Goal: Task Accomplishment & Management: Manage account settings

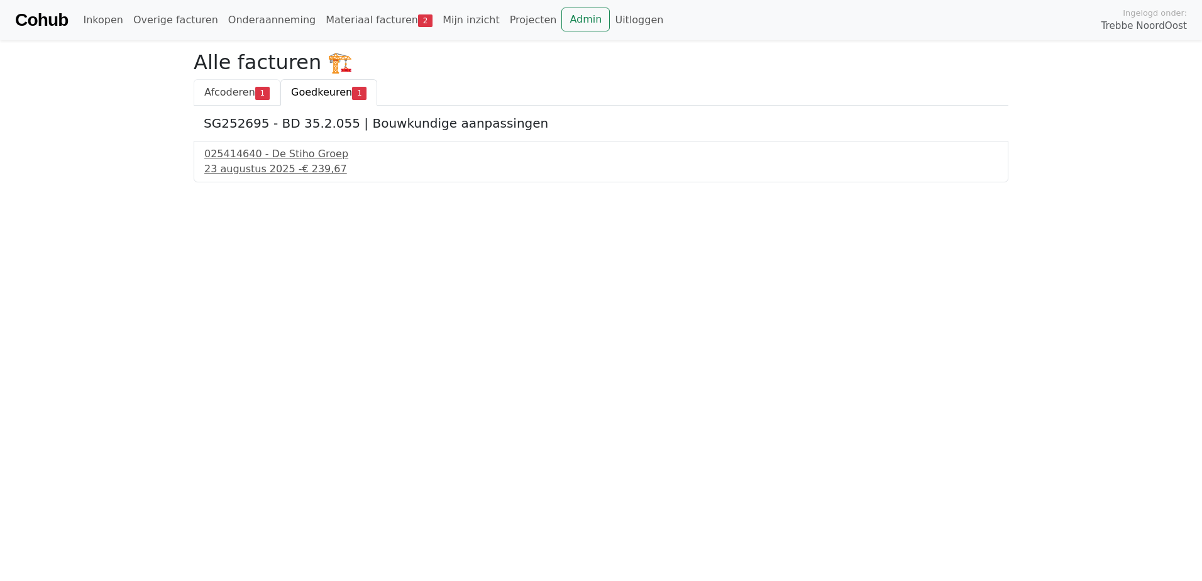
click at [215, 96] on span "Afcoderen" at bounding box center [229, 92] width 51 height 12
click at [267, 157] on div "FC-VBT-2445158 - Mastermate" at bounding box center [600, 153] width 793 height 15
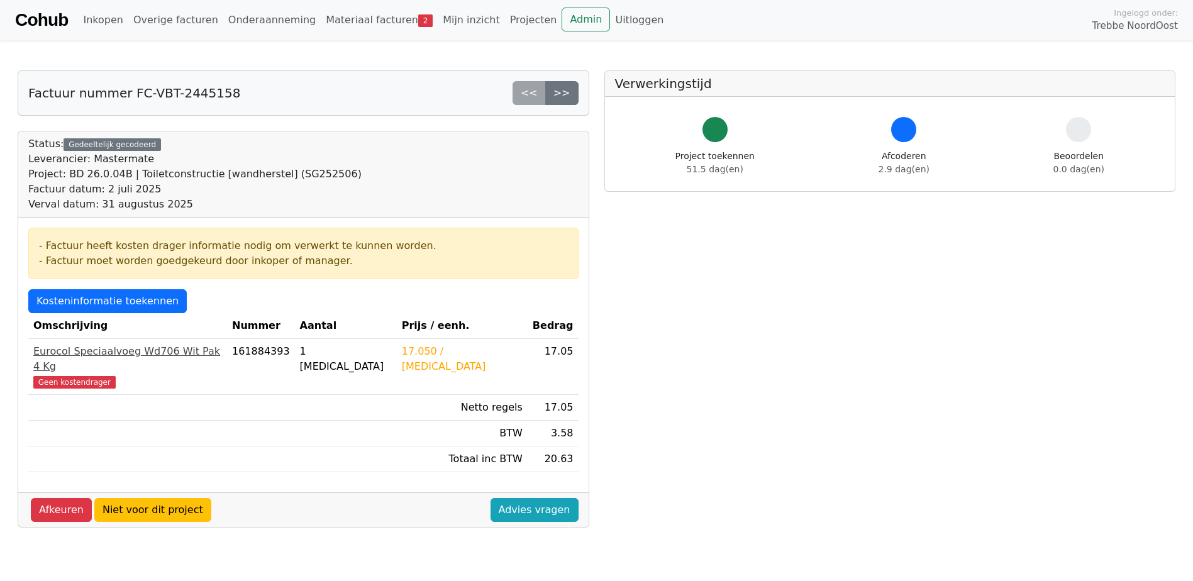
click at [136, 350] on div "Eurocol Speciaalvoeg Wd706 Wit Pak 4 Kg" at bounding box center [127, 359] width 189 height 30
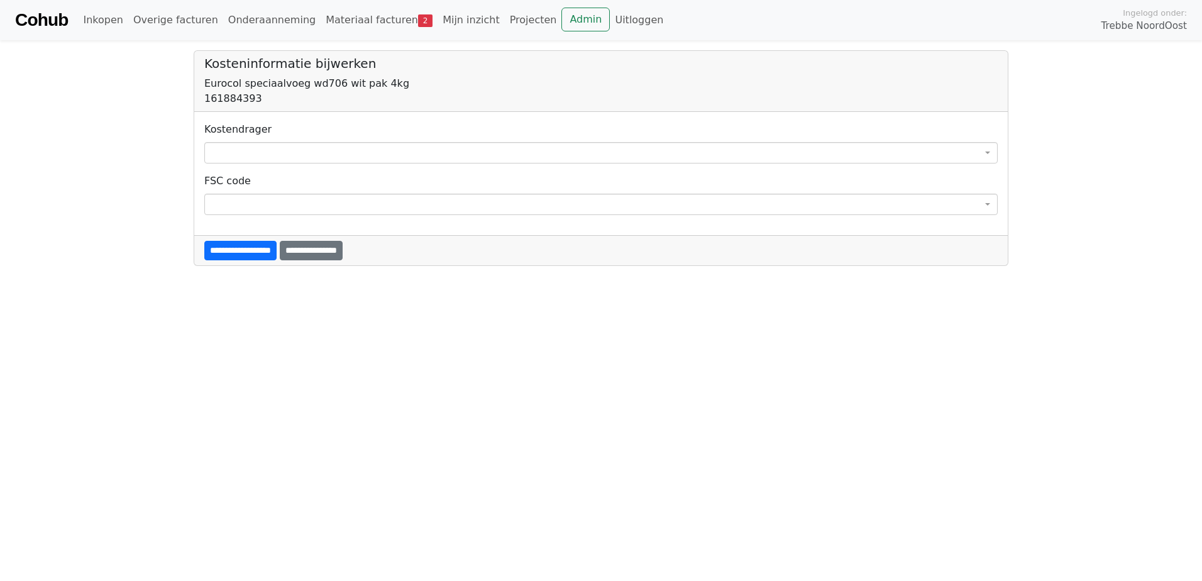
click at [259, 150] on span at bounding box center [600, 152] width 793 height 21
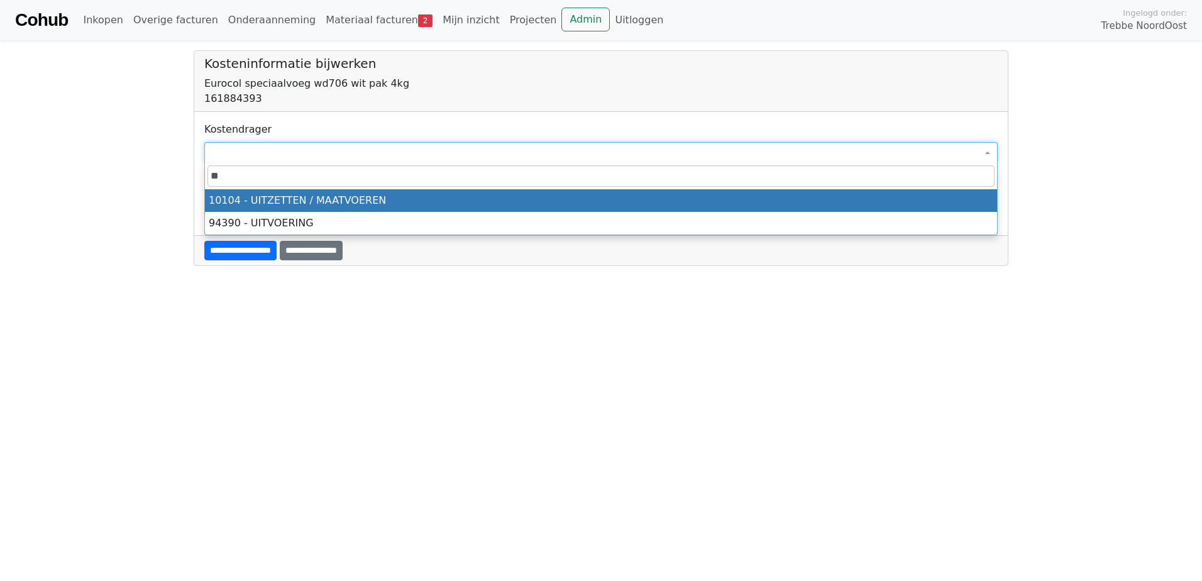
type input "*"
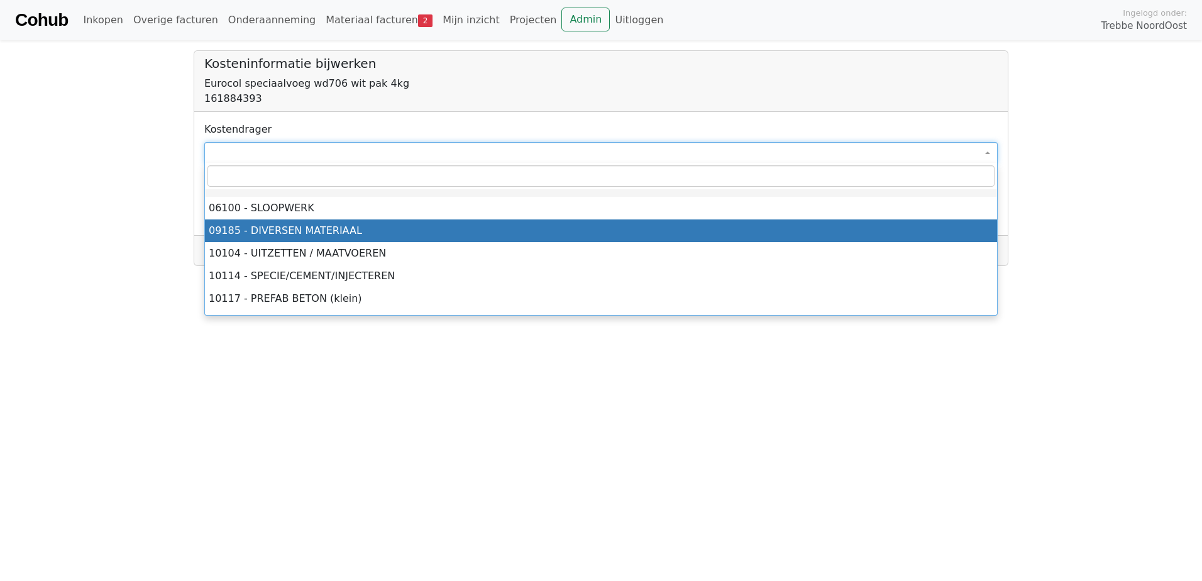
select select "****"
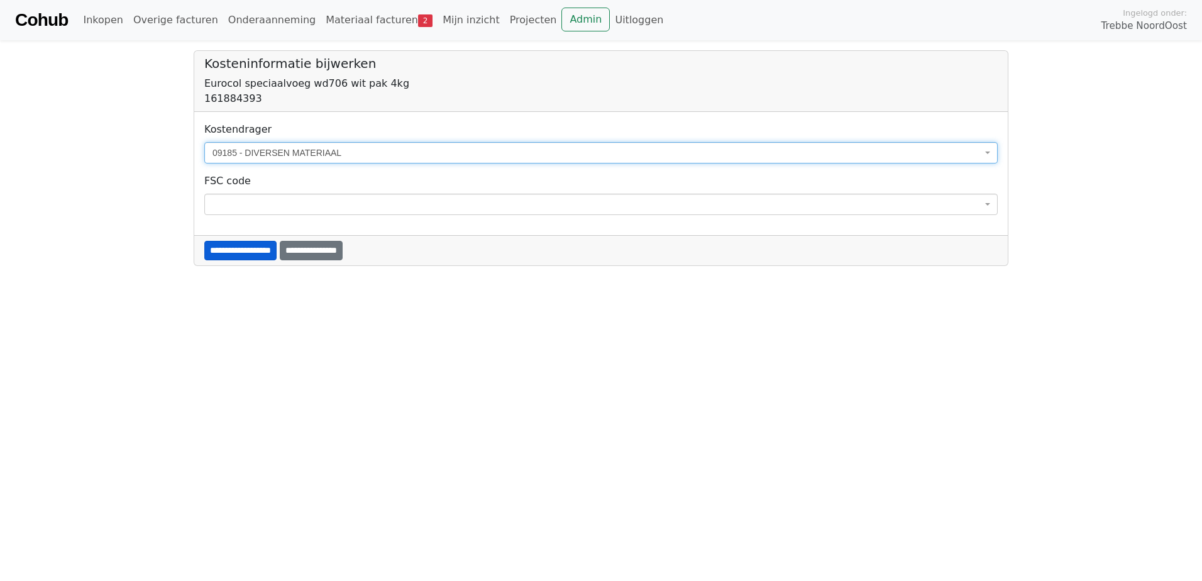
click at [275, 252] on input "**********" at bounding box center [240, 250] width 72 height 19
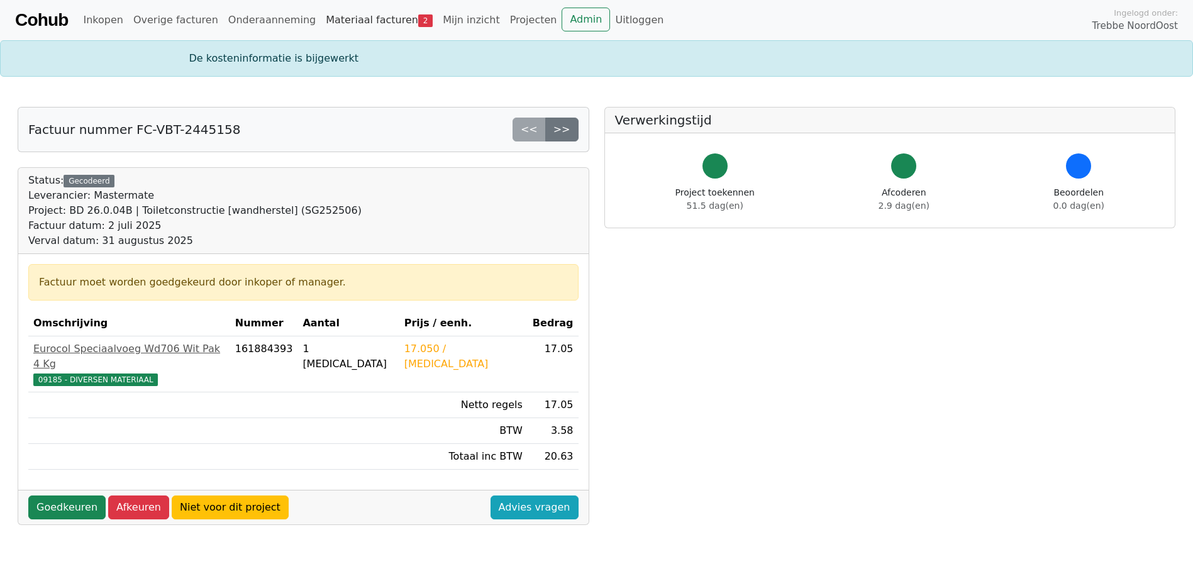
click at [346, 28] on link "Materiaal facturen 2" at bounding box center [379, 20] width 117 height 25
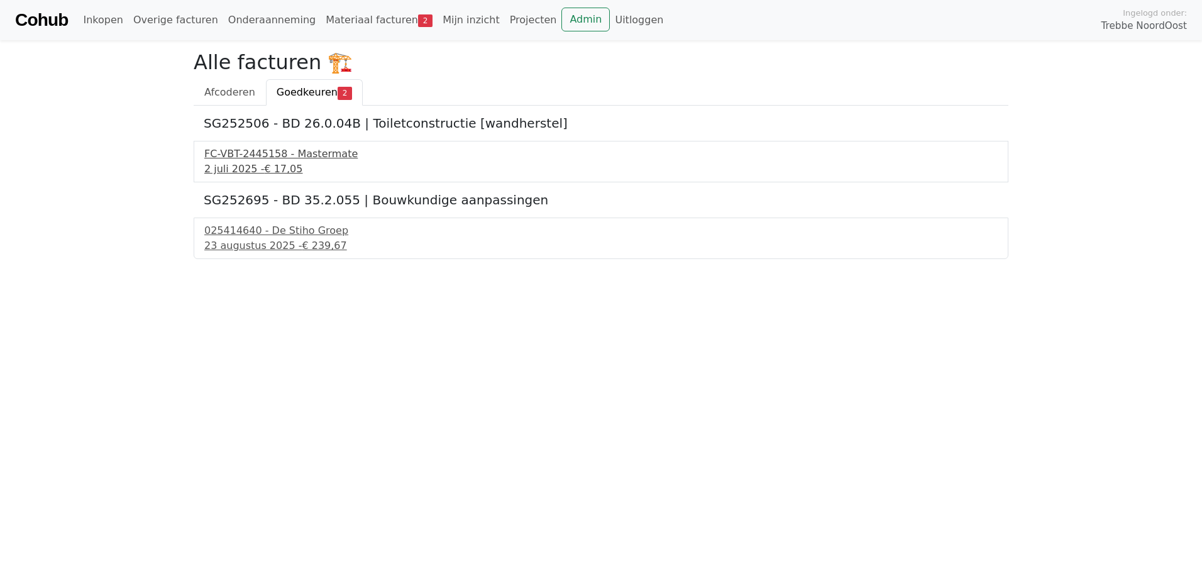
click at [297, 163] on div "2 juli 2025 - € 17,05" at bounding box center [600, 169] width 793 height 15
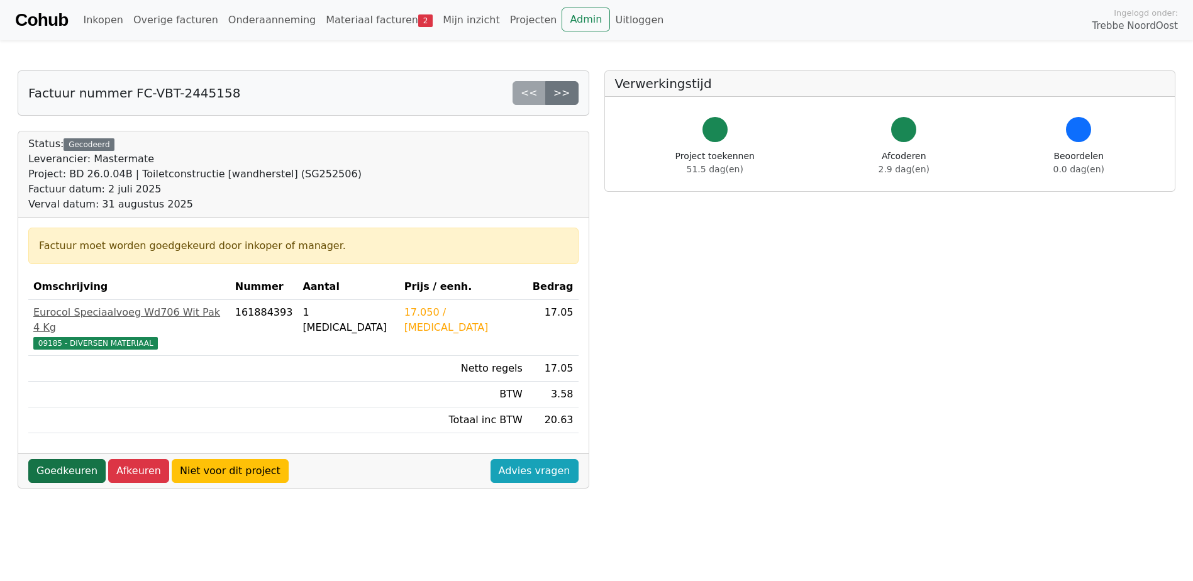
click at [74, 460] on link "Goedkeuren" at bounding box center [66, 471] width 77 height 24
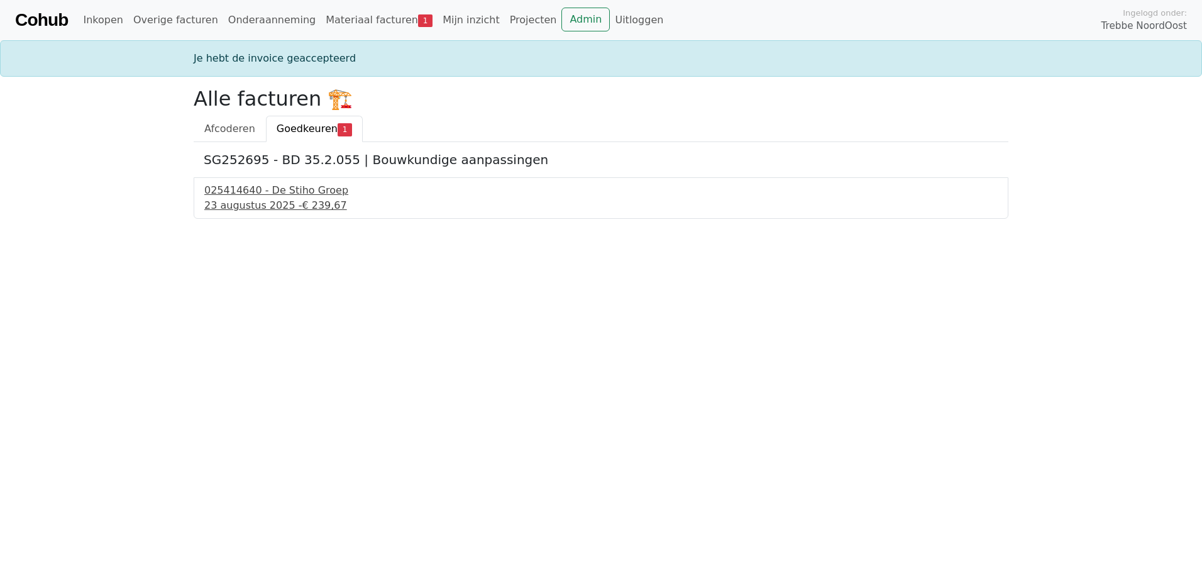
click at [290, 202] on div "23 augustus 2025 - € 239,67" at bounding box center [600, 205] width 793 height 15
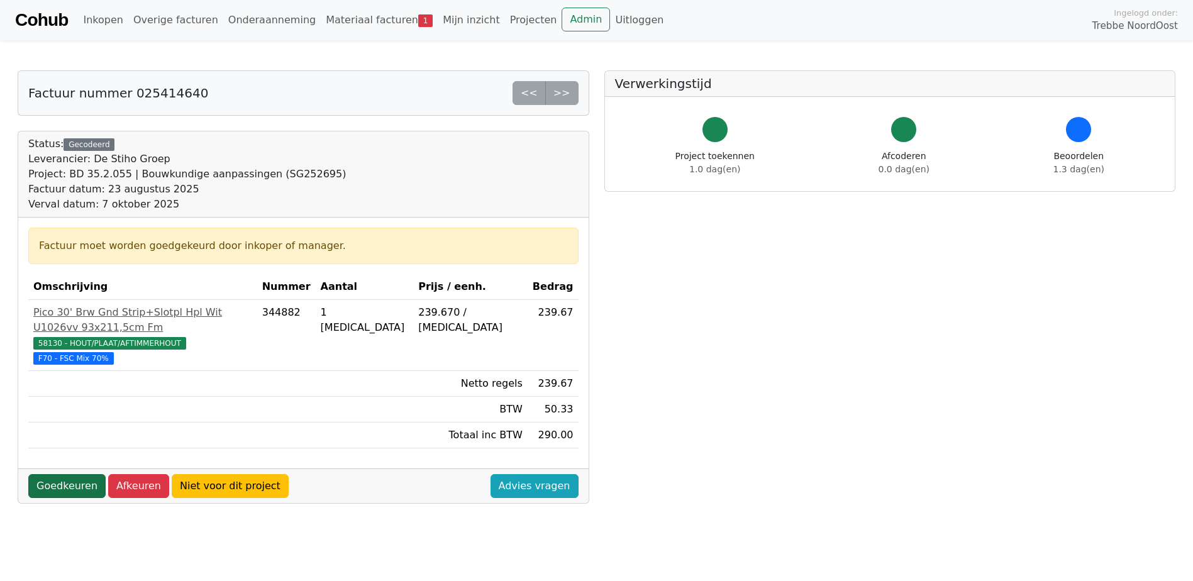
click at [55, 474] on link "Goedkeuren" at bounding box center [66, 486] width 77 height 24
